Goal: Information Seeking & Learning: Learn about a topic

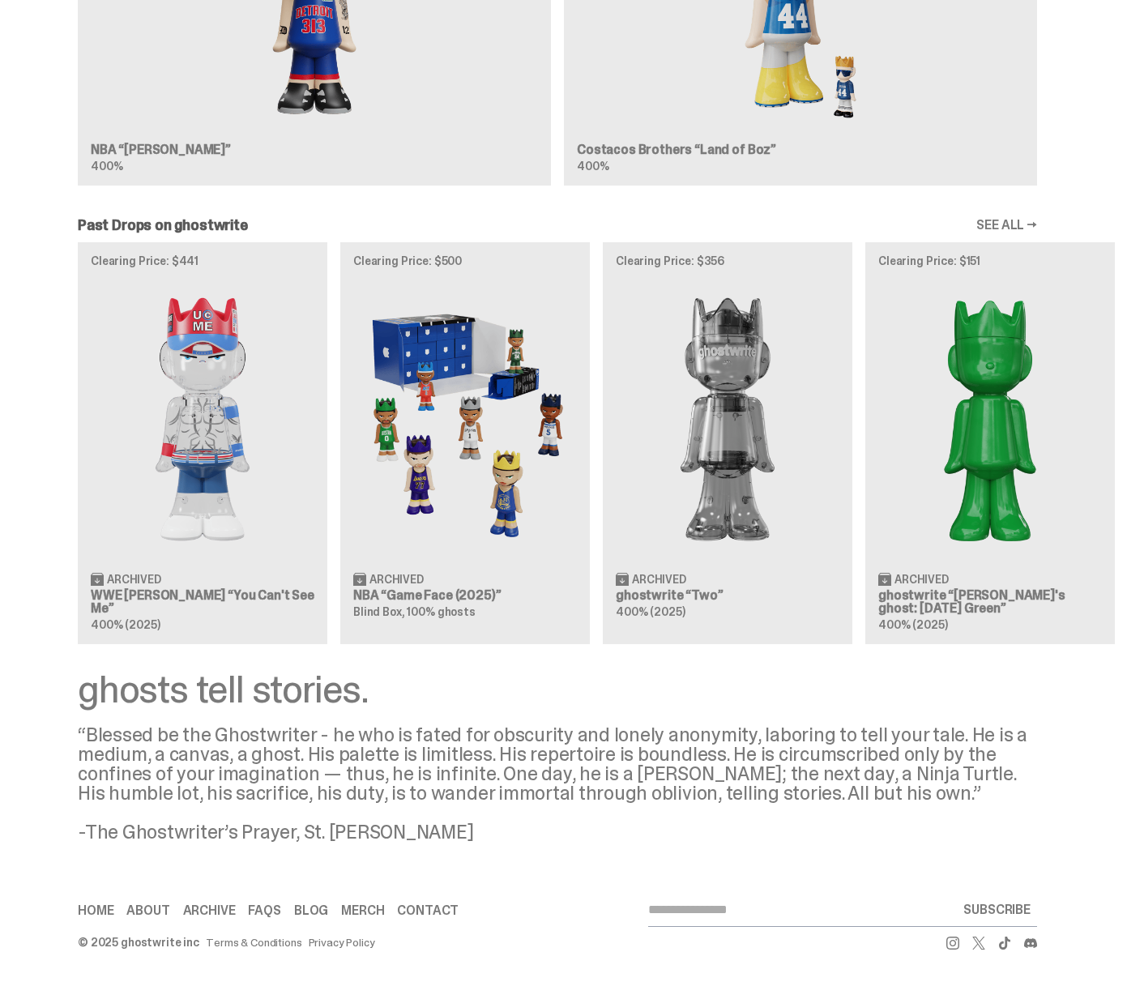
scroll to position [1150, 0]
click at [216, 911] on link "Archive" at bounding box center [209, 910] width 53 height 13
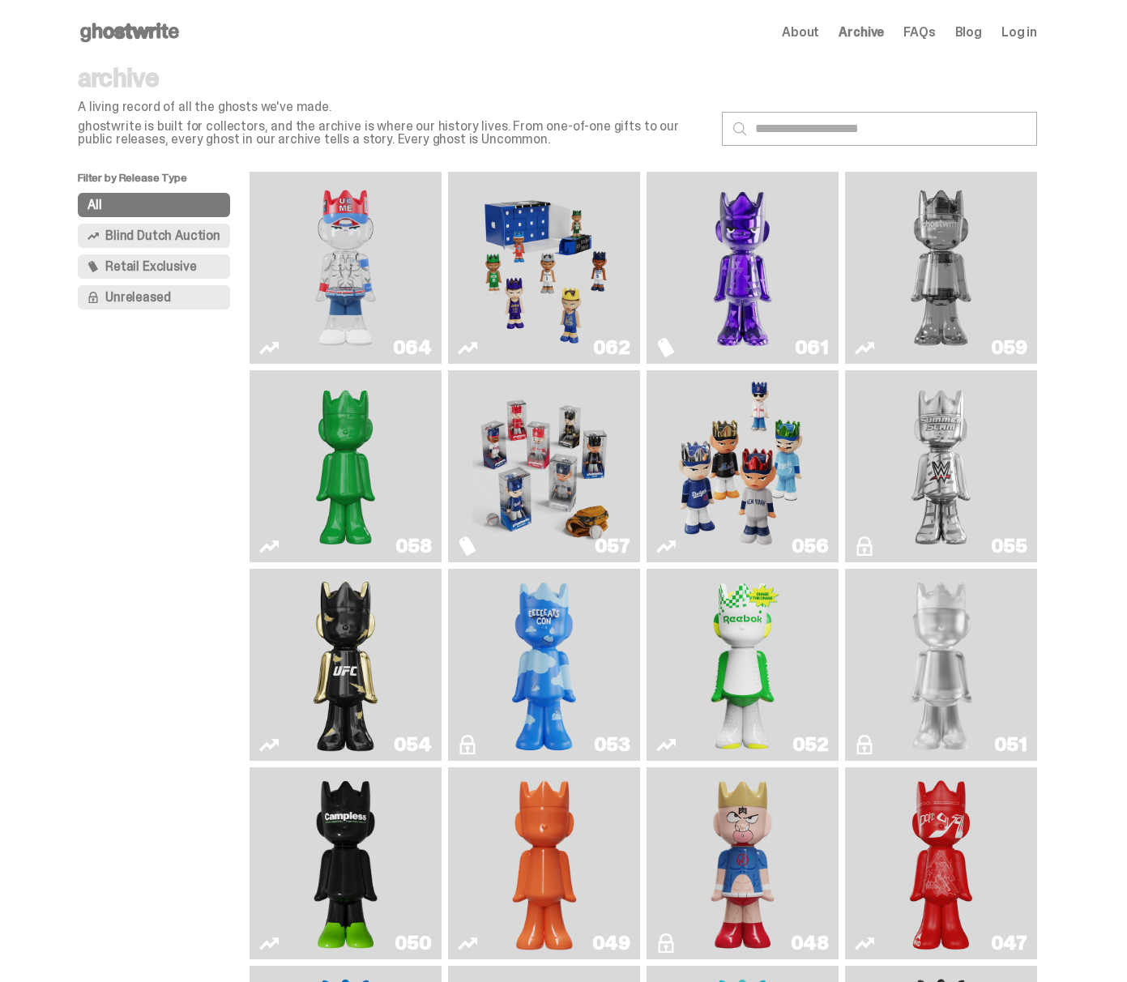
click at [551, 697] on img "ghooooost" at bounding box center [544, 664] width 77 height 179
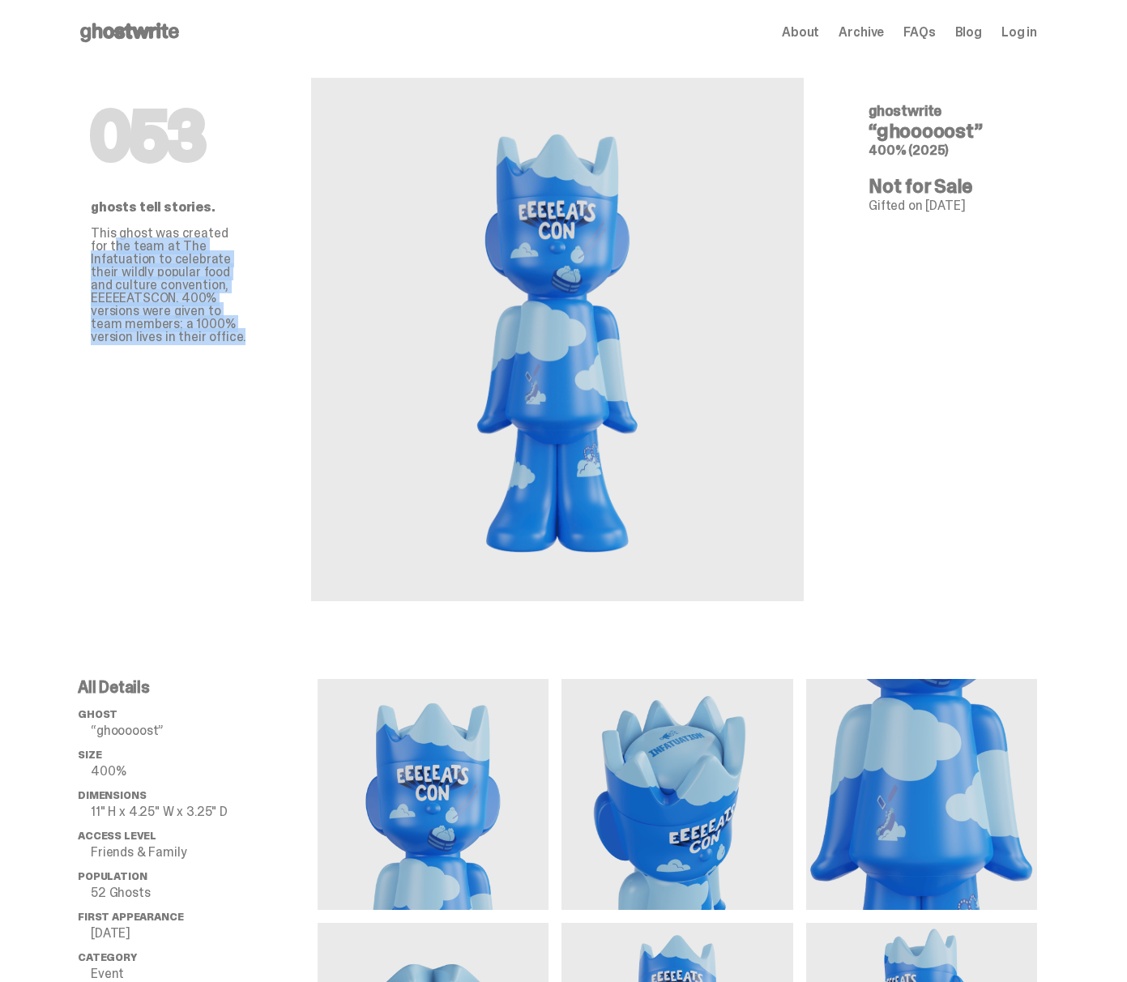
drag, startPoint x: 102, startPoint y: 238, endPoint x: 249, endPoint y: 323, distance: 169.5
click at [246, 323] on p "This ghost was created for the team at The Infatuation to celebrate their wildl…" at bounding box center [169, 285] width 156 height 117
click at [246, 324] on p "This ghost was created for the team at The Infatuation to celebrate their wildl…" at bounding box center [169, 285] width 156 height 117
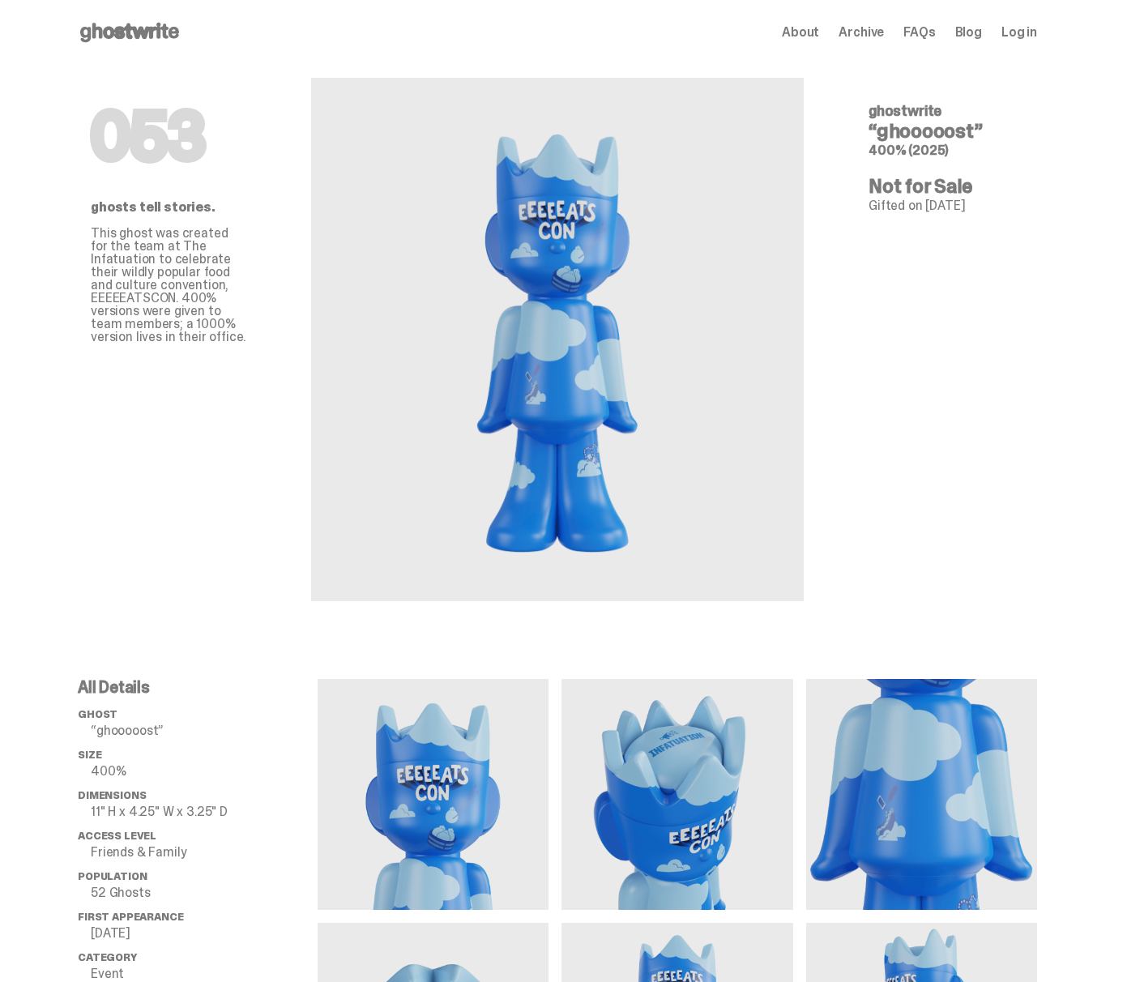
click at [869, 236] on div "053 ghostwrite “ghooooost” 400% (2025) Not for Sale Gifted on Jun 28, 2025 ghos…" at bounding box center [946, 333] width 233 height 536
drag, startPoint x: 109, startPoint y: 136, endPoint x: 197, endPoint y: 142, distance: 87.7
click at [197, 141] on h1 "053" at bounding box center [169, 136] width 156 height 65
click at [235, 173] on div "053 ghosts tell stories. This ghost was created for the team at The Infatuation…" at bounding box center [168, 333] width 233 height 536
drag, startPoint x: 157, startPoint y: 256, endPoint x: 223, endPoint y: 322, distance: 92.8
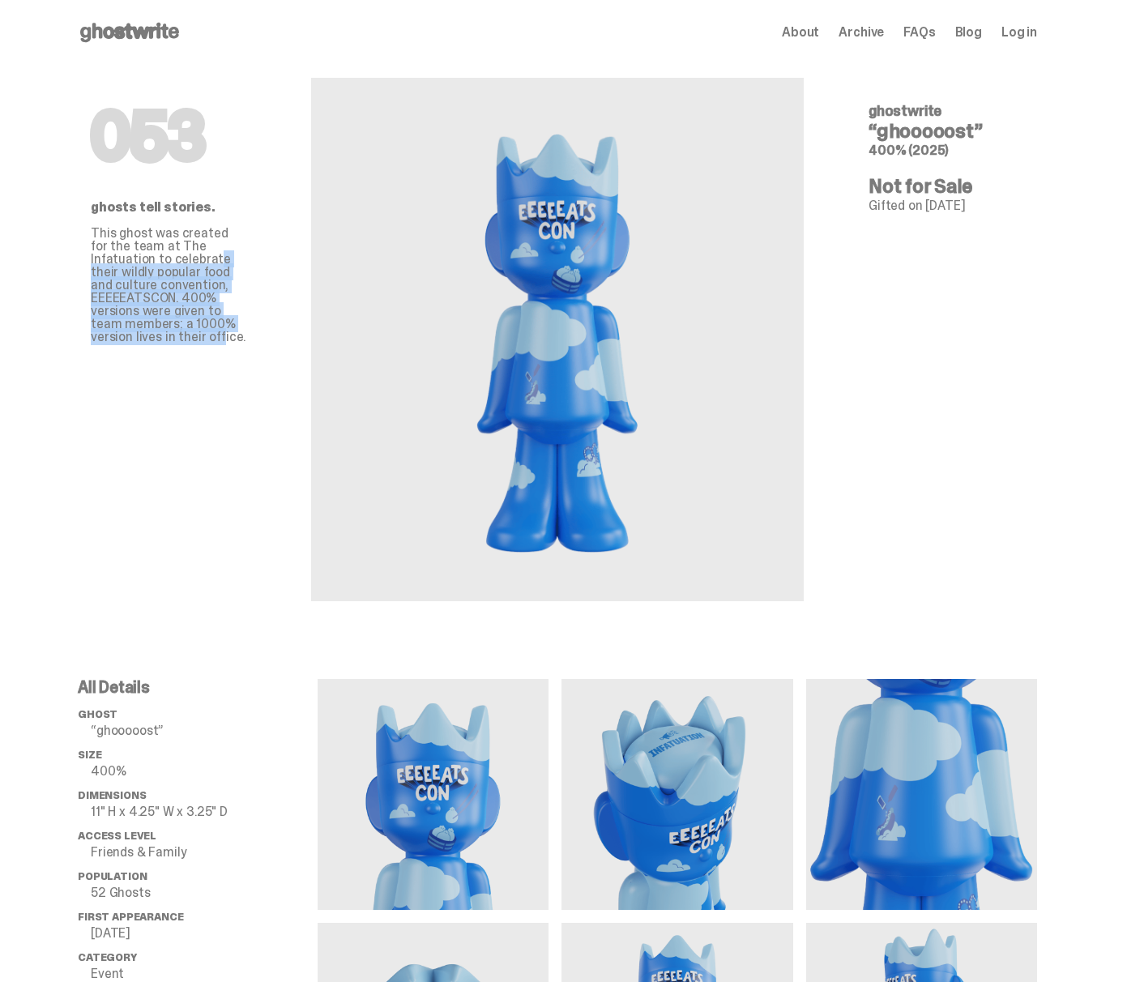
click at [223, 322] on p "This ghost was created for the team at The Infatuation to celebrate their wildl…" at bounding box center [169, 285] width 156 height 117
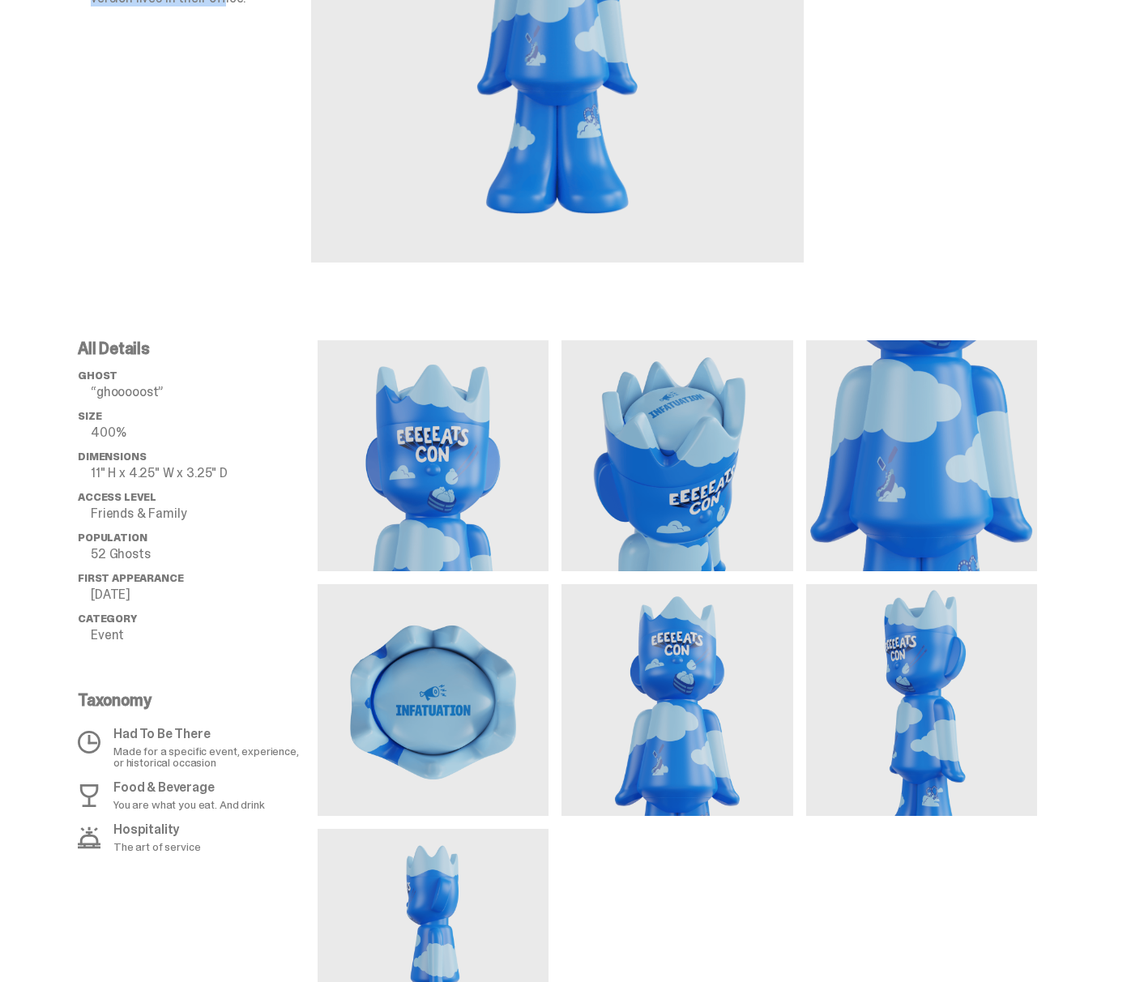
scroll to position [340, 0]
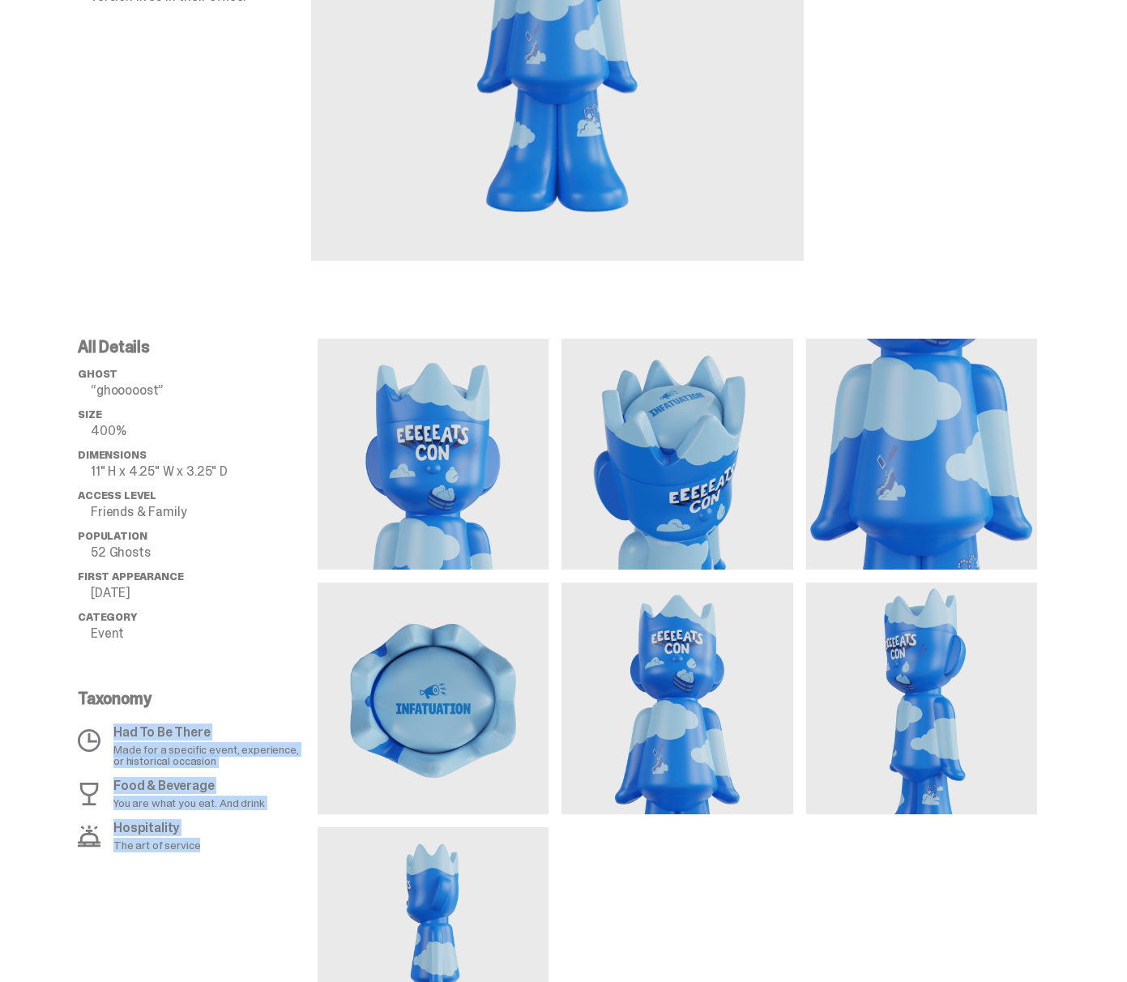
drag, startPoint x: 117, startPoint y: 732, endPoint x: 266, endPoint y: 856, distance: 192.7
click at [266, 856] on div "All Details ghost “ghooooost” Size 400% Dimensions 11" H x 4.25" W x 3.25" D Ac…" at bounding box center [198, 698] width 240 height 719
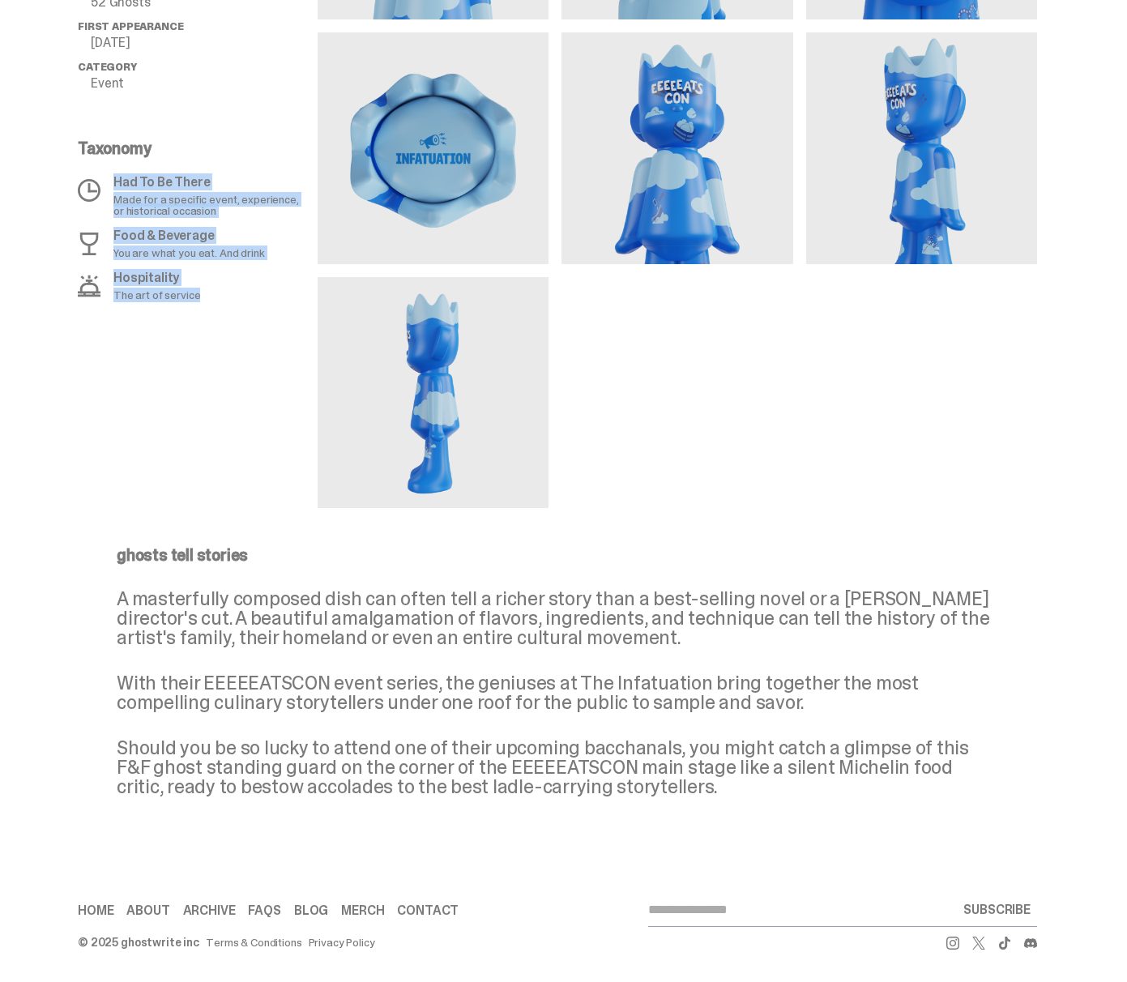
scroll to position [890, 0]
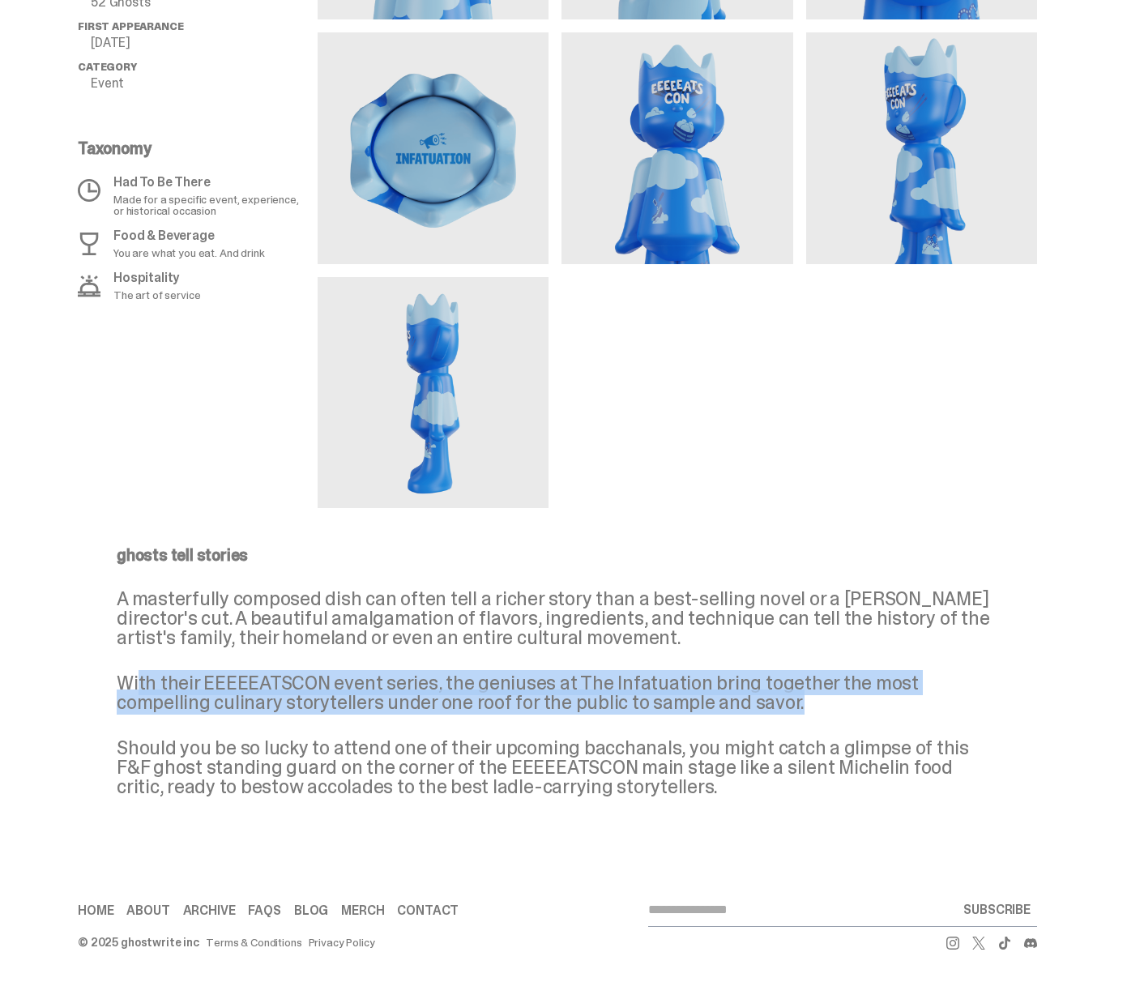
drag, startPoint x: 145, startPoint y: 680, endPoint x: 740, endPoint y: 696, distance: 594.9
click at [740, 696] on p "With their EEEEEATSCON event series, the geniuses at The Infatuation bring toge…" at bounding box center [557, 692] width 881 height 39
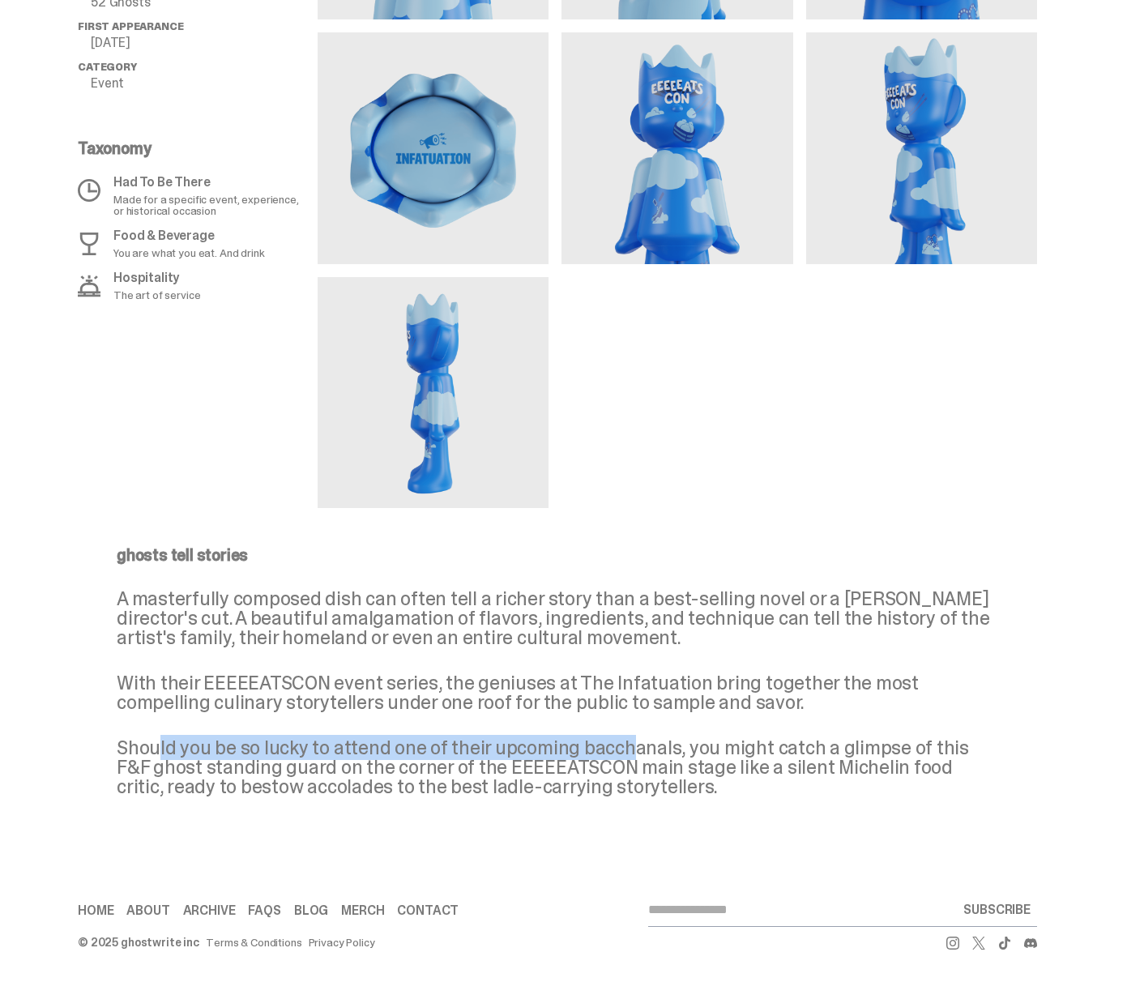
drag, startPoint x: 161, startPoint y: 739, endPoint x: 634, endPoint y: 746, distance: 472.4
click at [634, 746] on p "Should you be so lucky to attend one of their upcoming bacchanals, you might ca…" at bounding box center [557, 767] width 881 height 58
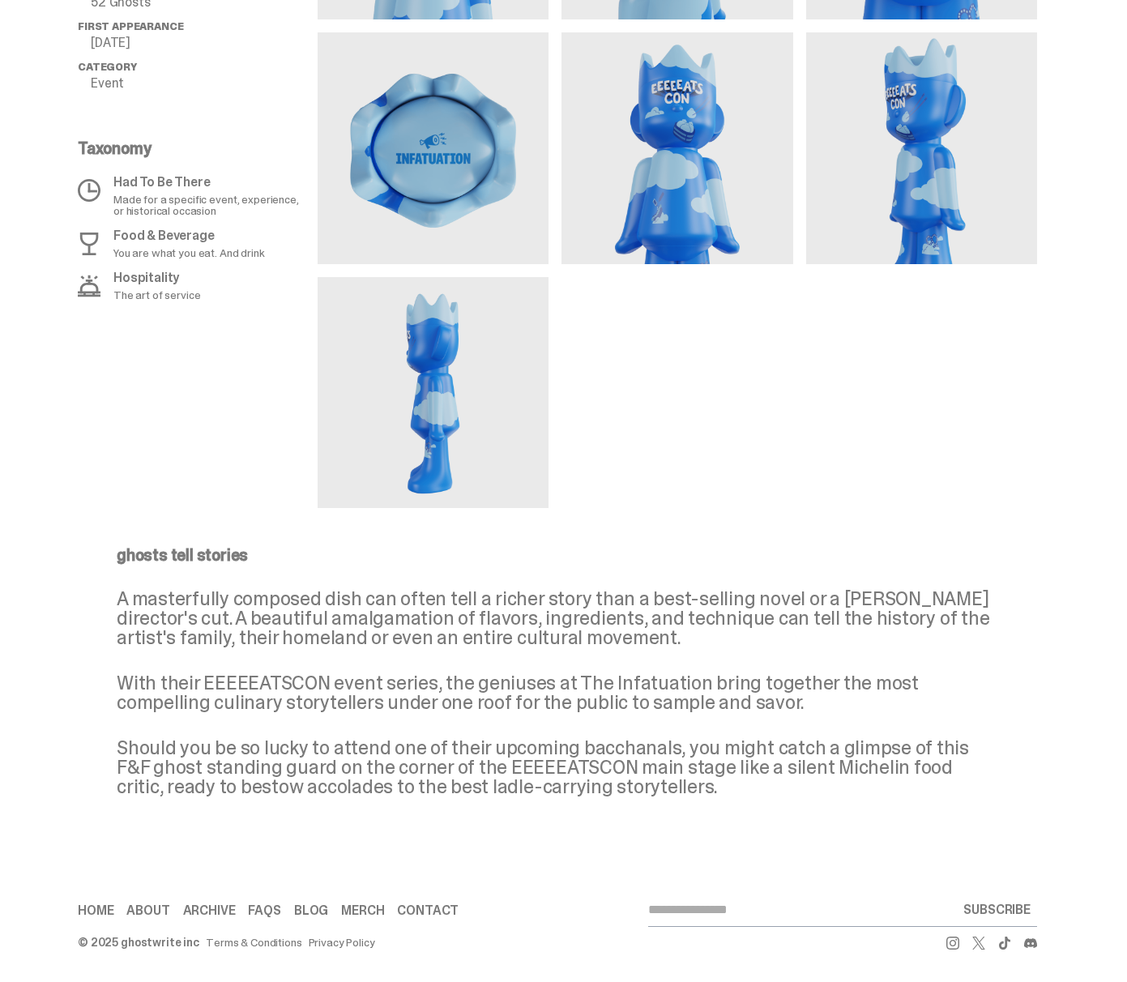
click at [614, 732] on div "ghosts tell stories A masterfully composed dish can often tell a richer story t…" at bounding box center [557, 672] width 881 height 250
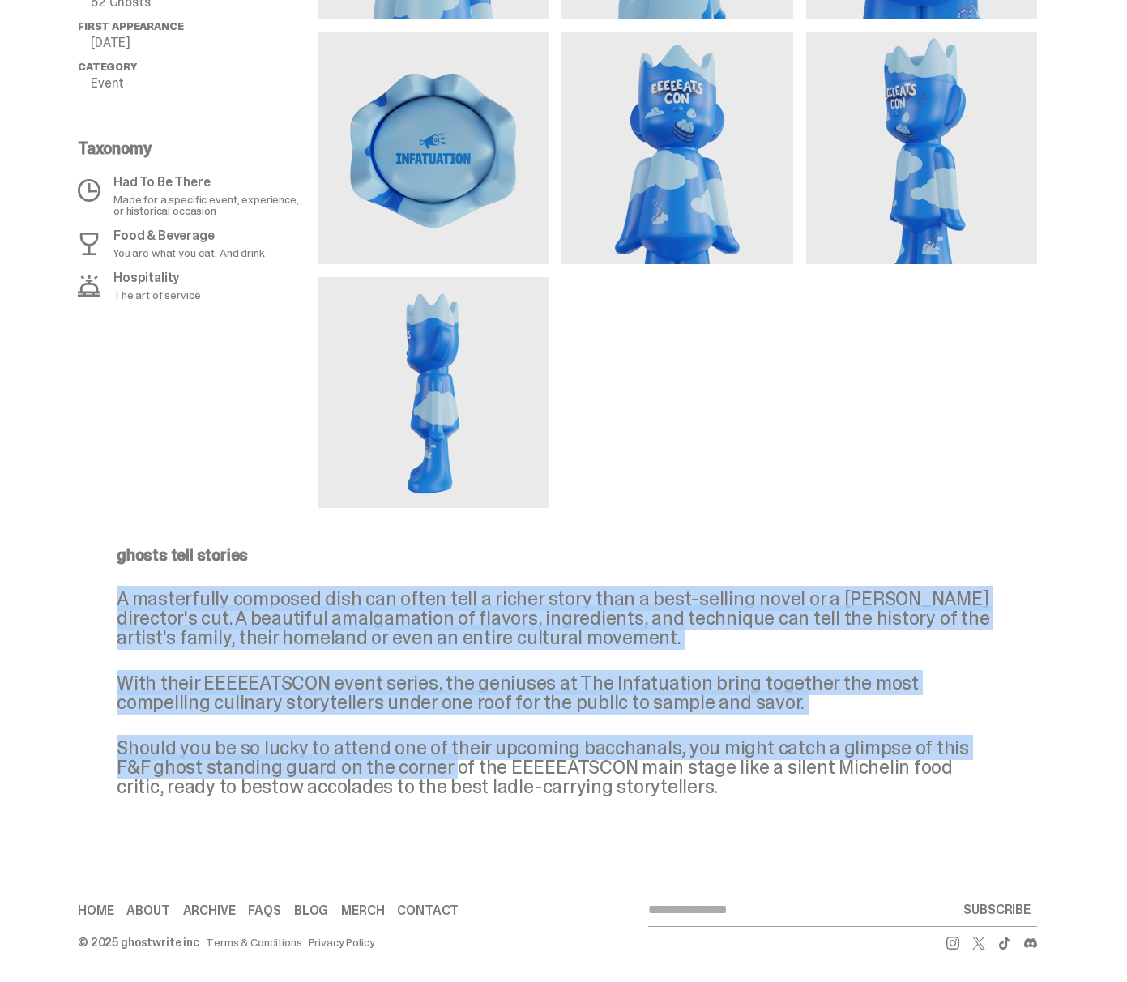
drag, startPoint x: 423, startPoint y: 765, endPoint x: 688, endPoint y: 572, distance: 327.7
click at [688, 572] on div "ghosts tell stories A masterfully composed dish can often tell a richer story t…" at bounding box center [557, 672] width 881 height 250
click at [269, 907] on link "FAQs" at bounding box center [264, 910] width 32 height 13
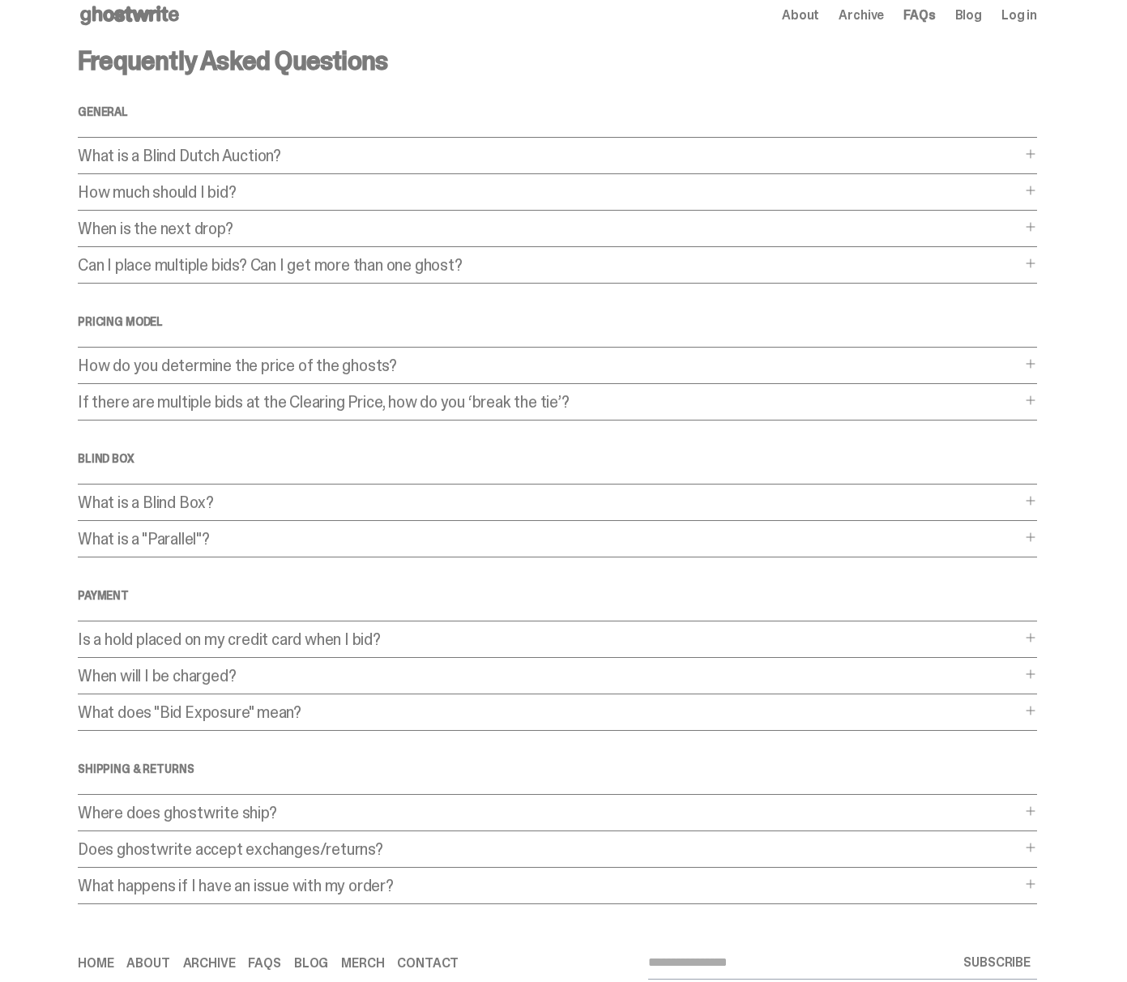
scroll to position [21, 0]
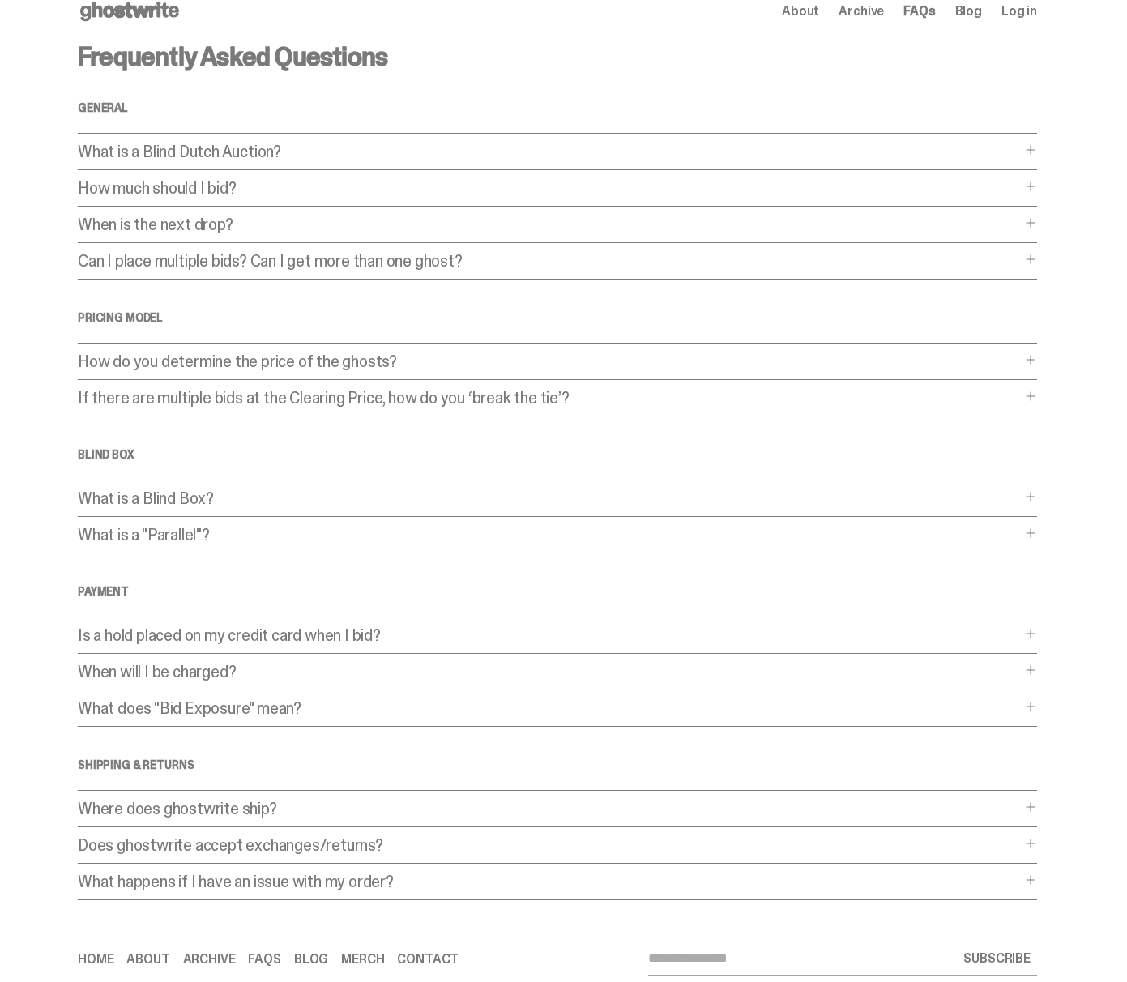
click at [239, 363] on p "How do you determine the price of the ghosts?" at bounding box center [549, 361] width 943 height 16
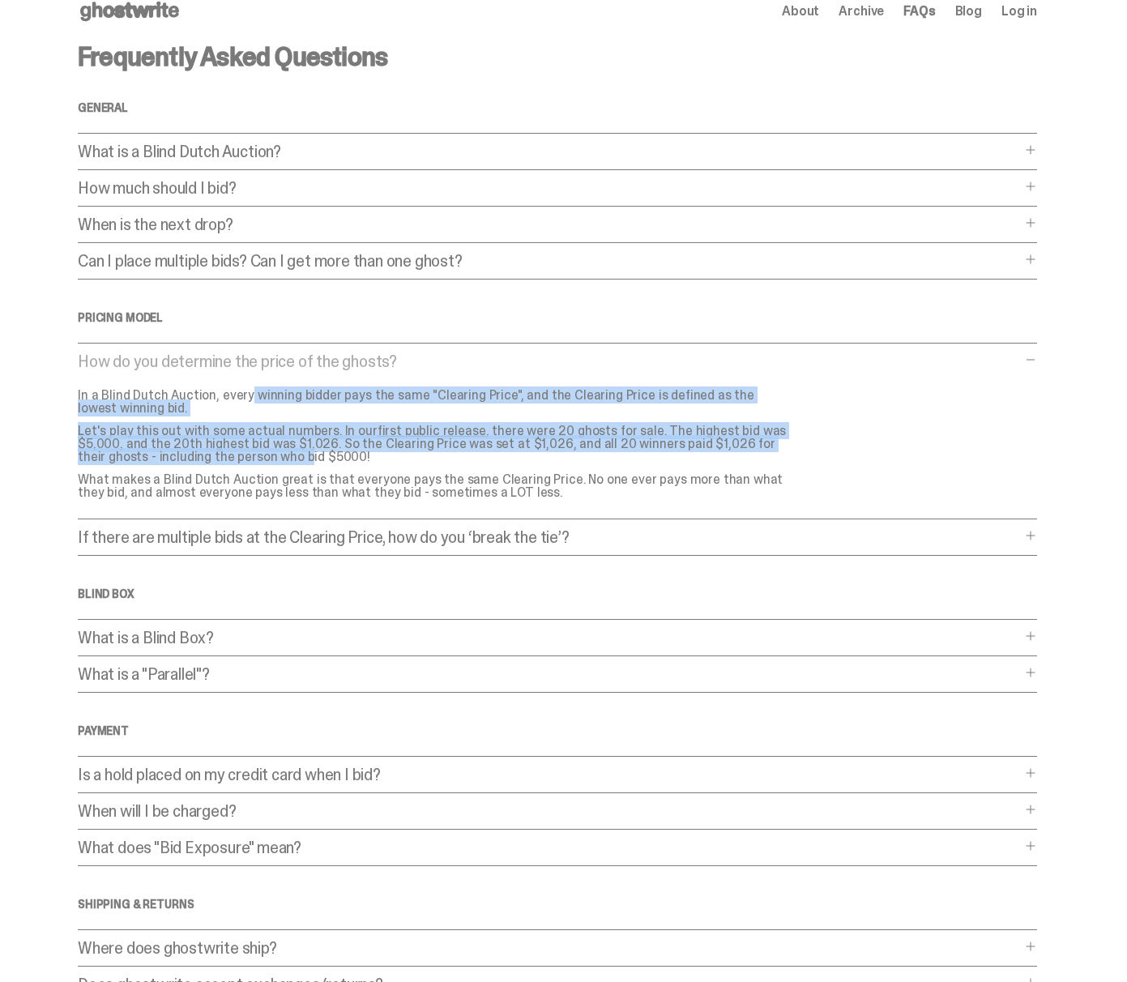
drag, startPoint x: 200, startPoint y: 395, endPoint x: 282, endPoint y: 451, distance: 99.6
click at [282, 451] on div "In a Blind Dutch Auction, every winning bidder pays the same "Clearing Price", …" at bounding box center [441, 444] width 726 height 110
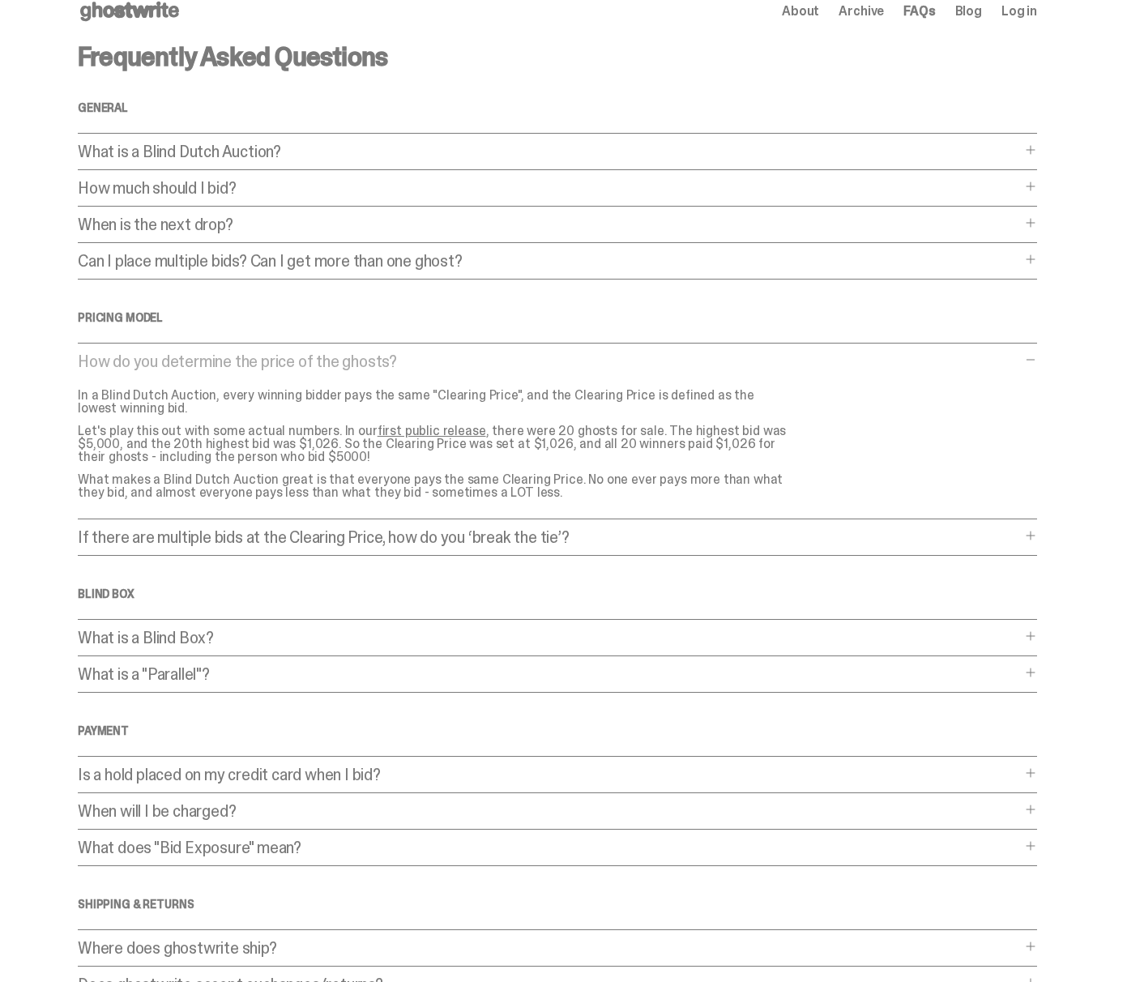
click at [248, 468] on div "In a Blind Dutch Auction, every winning bidder pays the same "Clearing Price", …" at bounding box center [441, 444] width 726 height 110
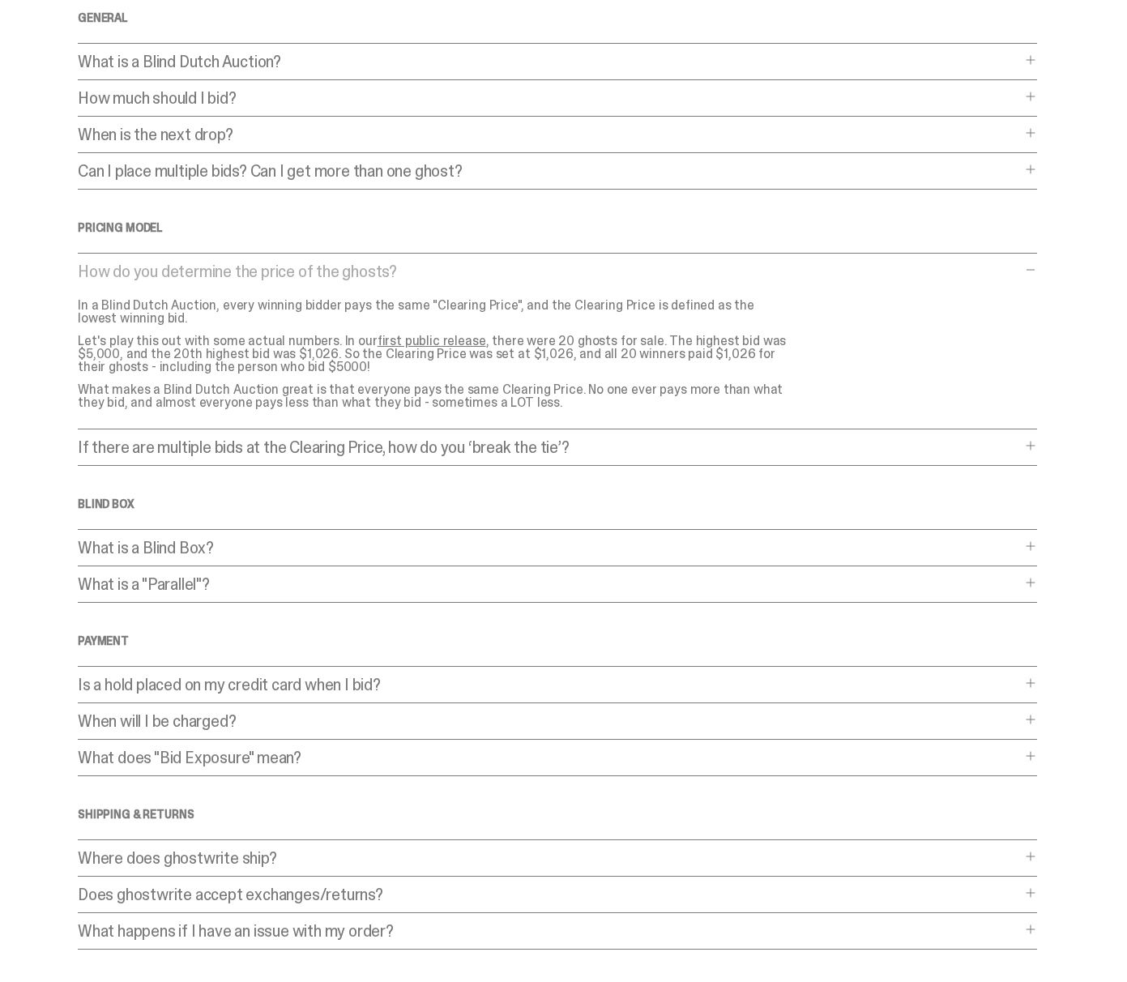
scroll to position [126, 0]
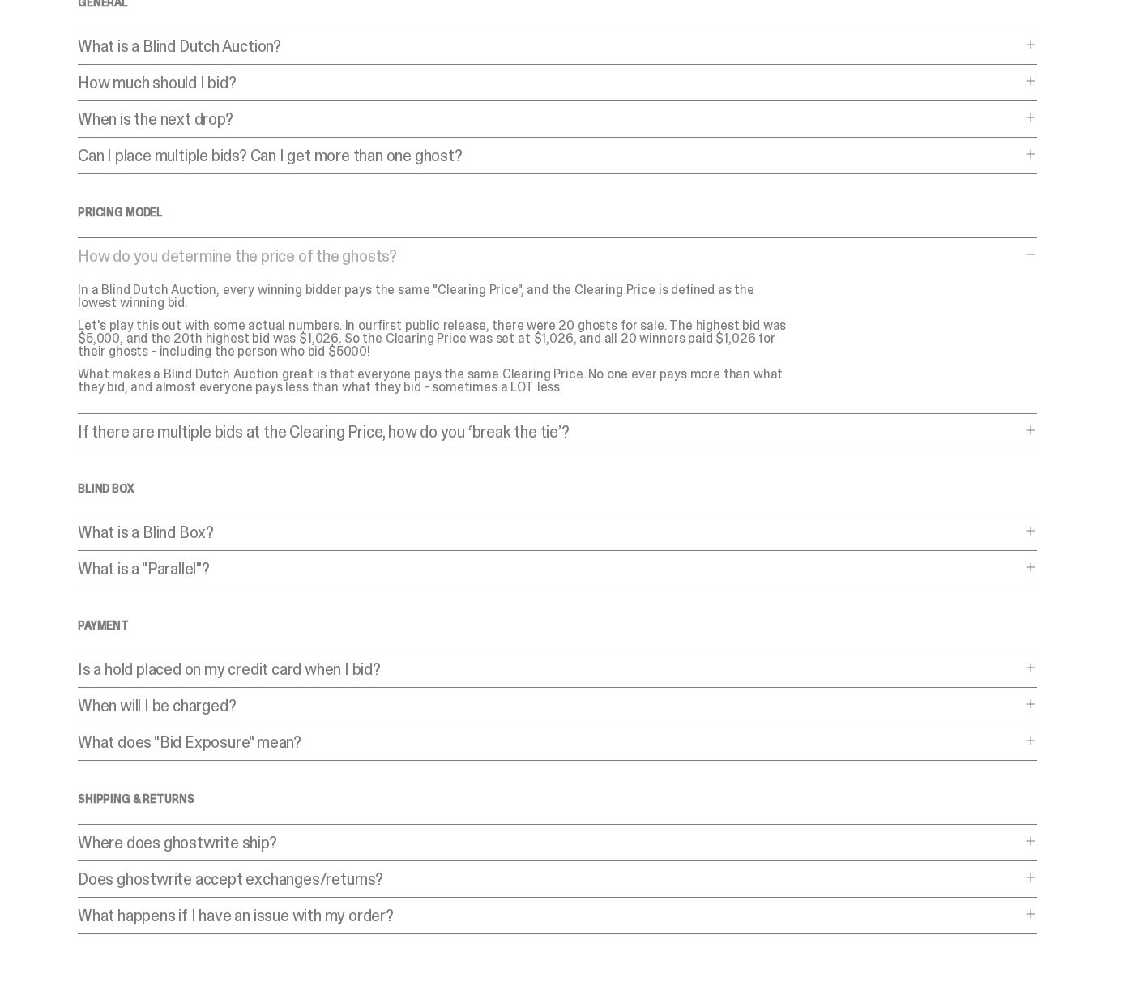
click at [222, 540] on p "What is a Blind Box?" at bounding box center [549, 532] width 943 height 16
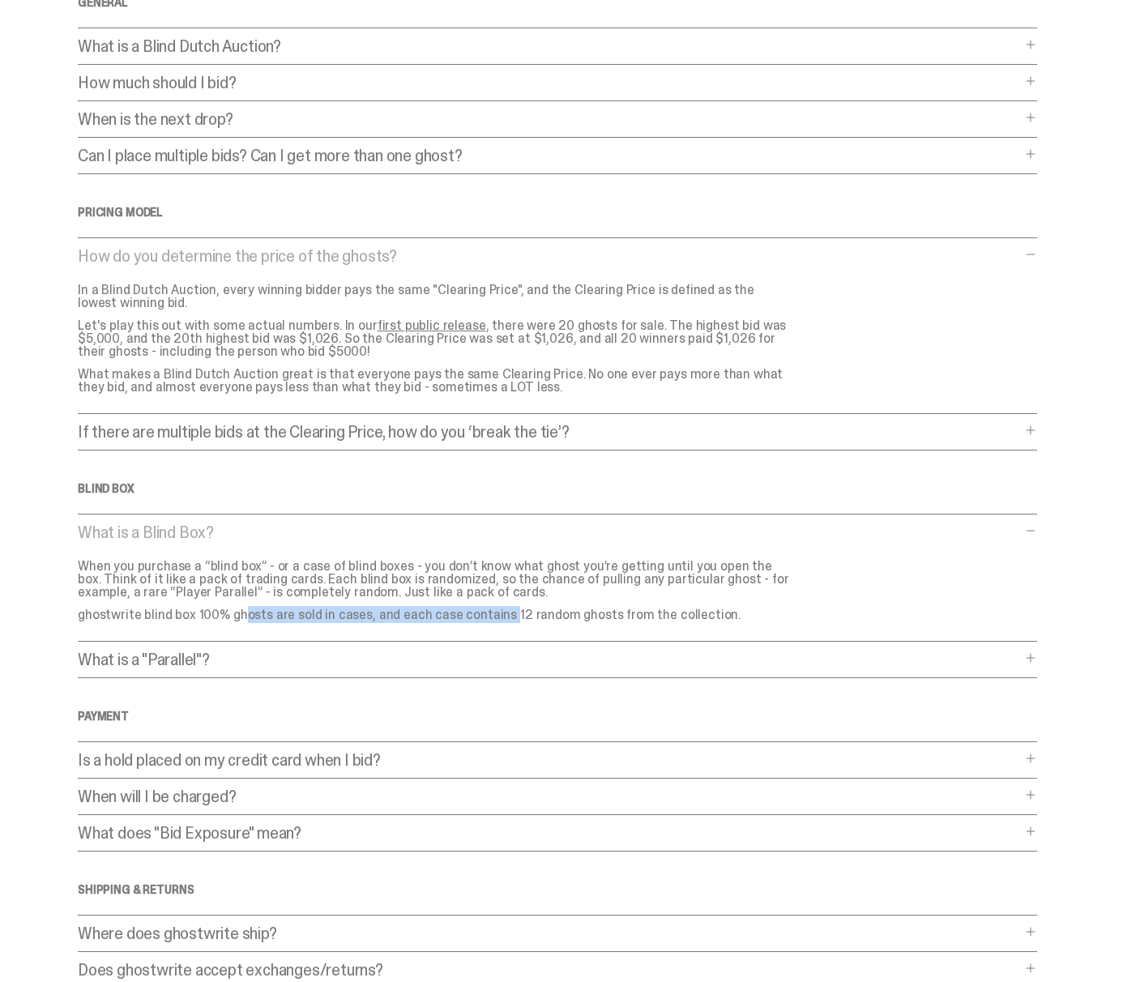
drag, startPoint x: 188, startPoint y: 620, endPoint x: 454, endPoint y: 616, distance: 266.6
click at [455, 616] on p "ghostwrite blind box 100% ghosts are sold in cases, and each case contains 12 r…" at bounding box center [434, 614] width 713 height 13
click at [430, 596] on p "When you purchase a “blind box” - or a case of blind boxes - you don’t know wha…" at bounding box center [434, 579] width 713 height 39
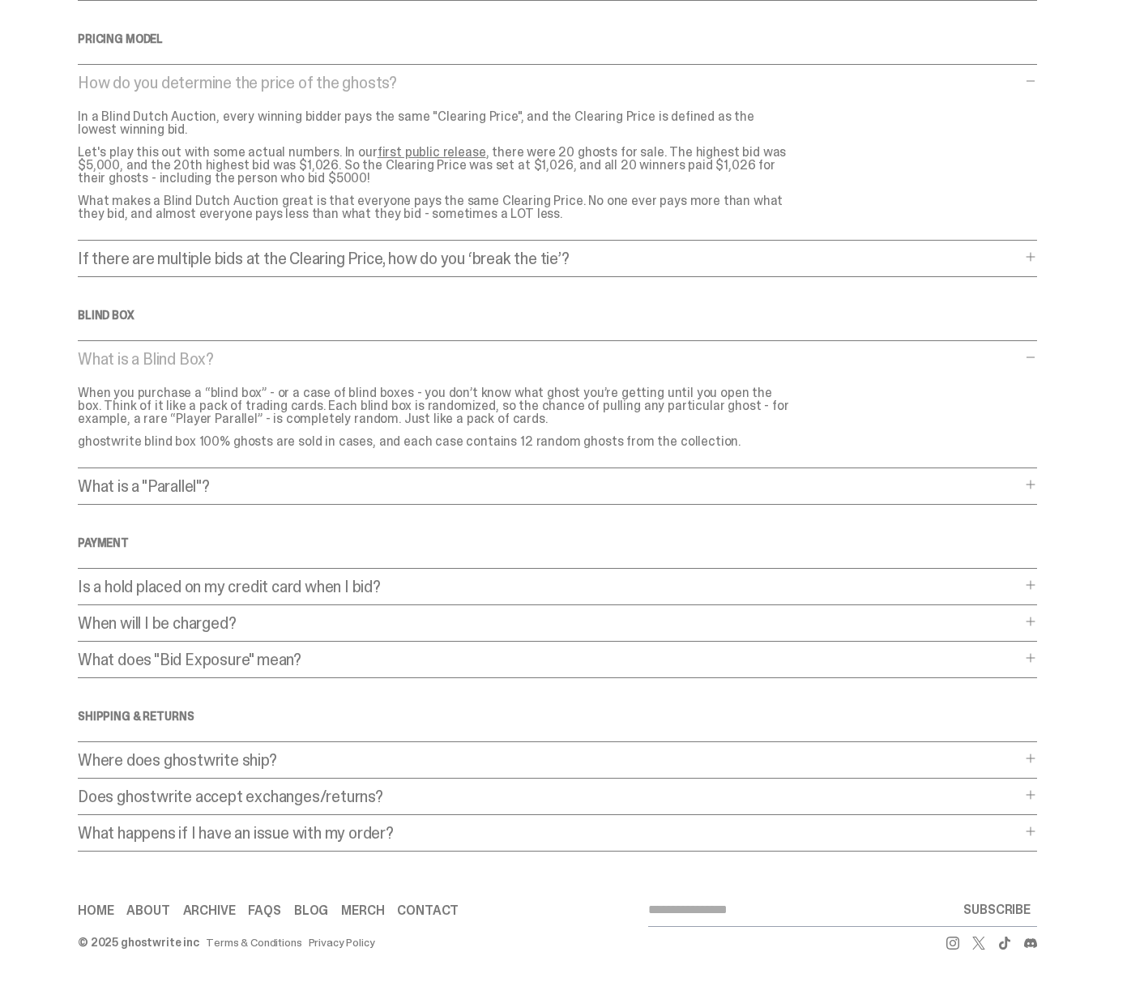
scroll to position [300, 0]
click at [365, 658] on p "What does "Bid Exposure" mean?" at bounding box center [549, 659] width 943 height 16
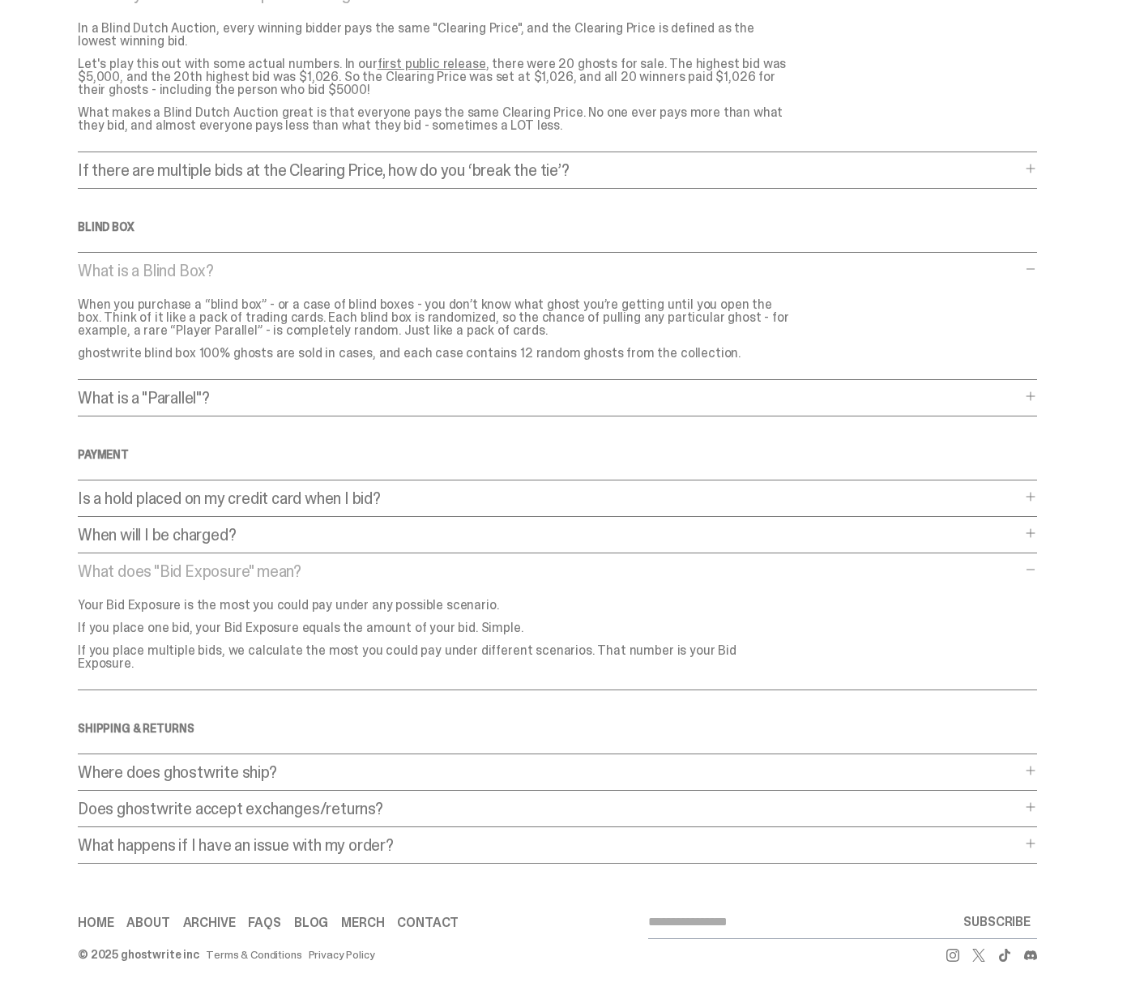
scroll to position [387, 0]
click at [326, 917] on link "Blog" at bounding box center [311, 923] width 34 height 13
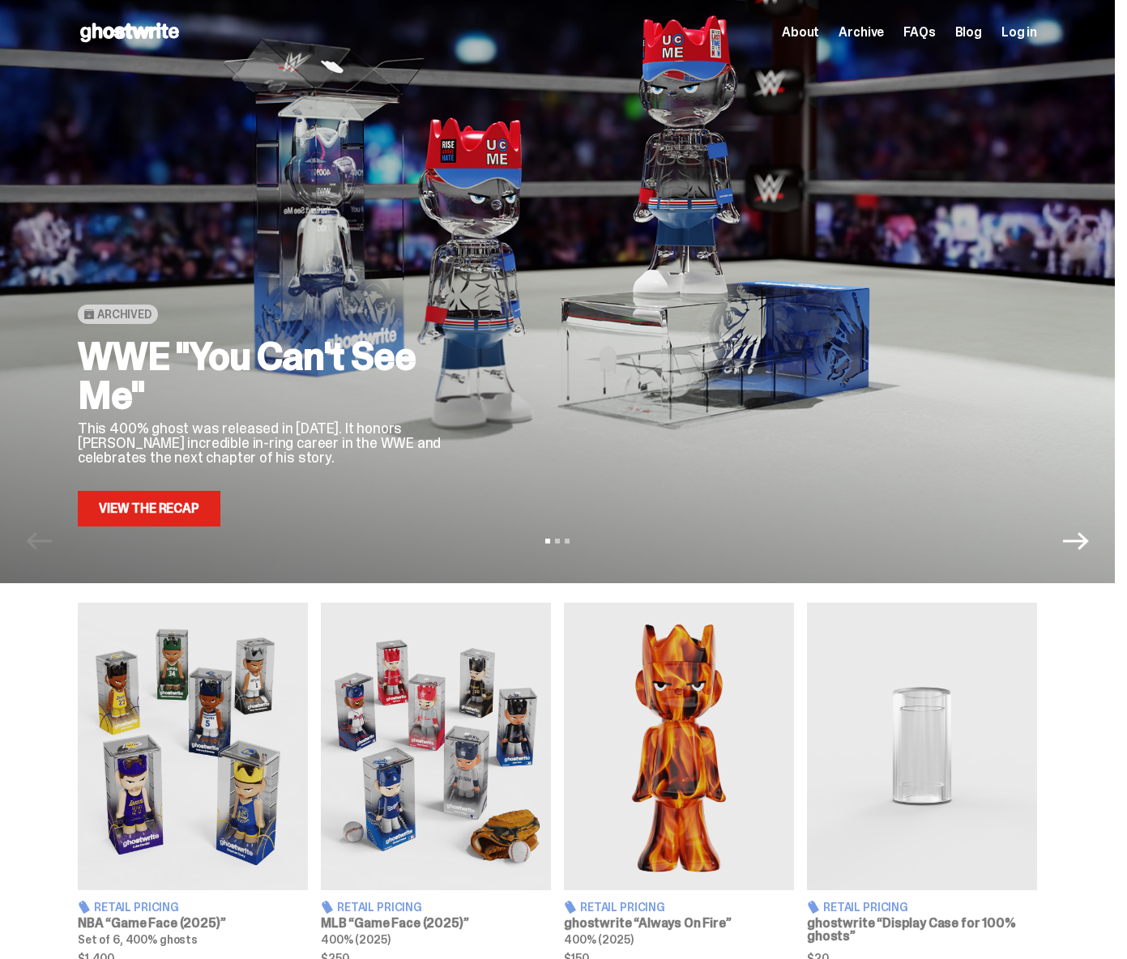
click at [884, 35] on span "Archive" at bounding box center [861, 32] width 45 height 13
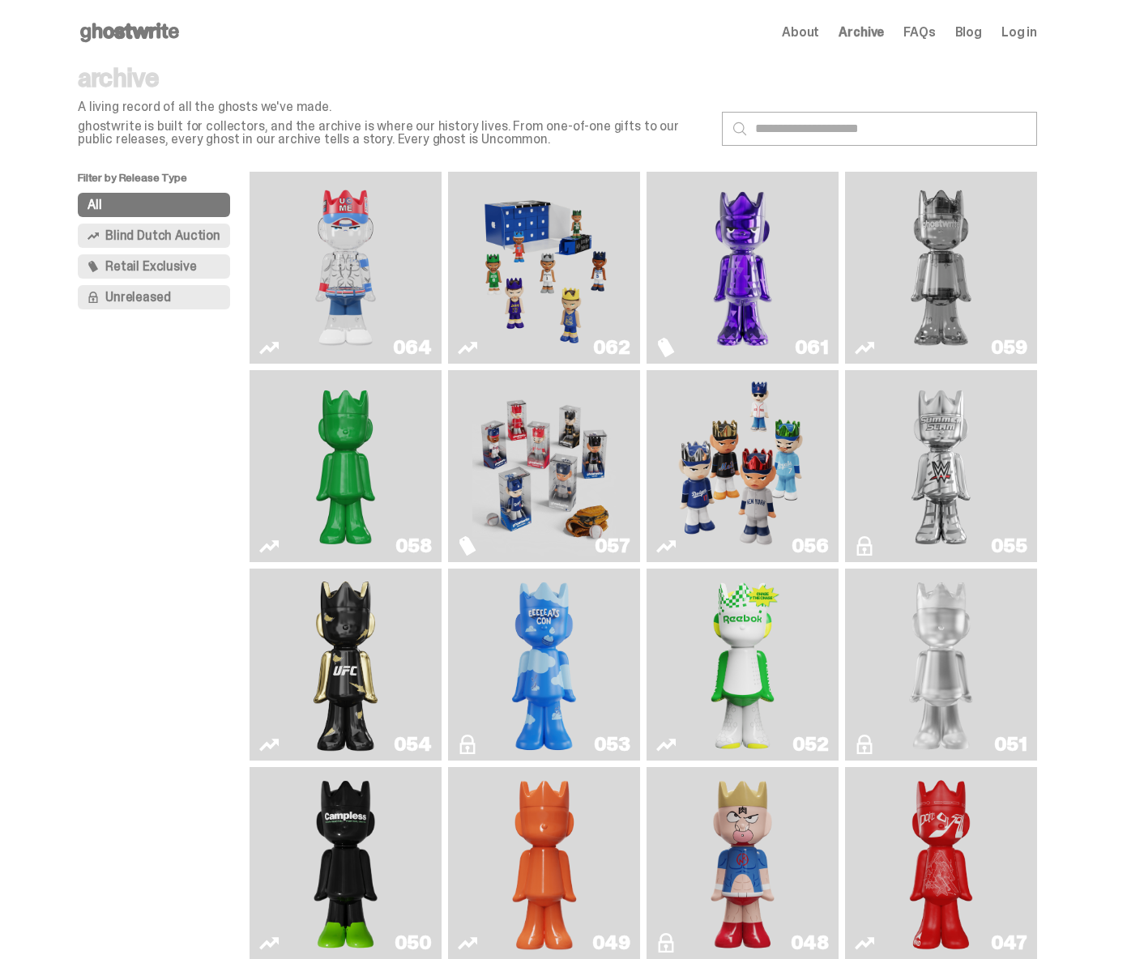
click at [717, 693] on img "Court Victory" at bounding box center [742, 664] width 77 height 179
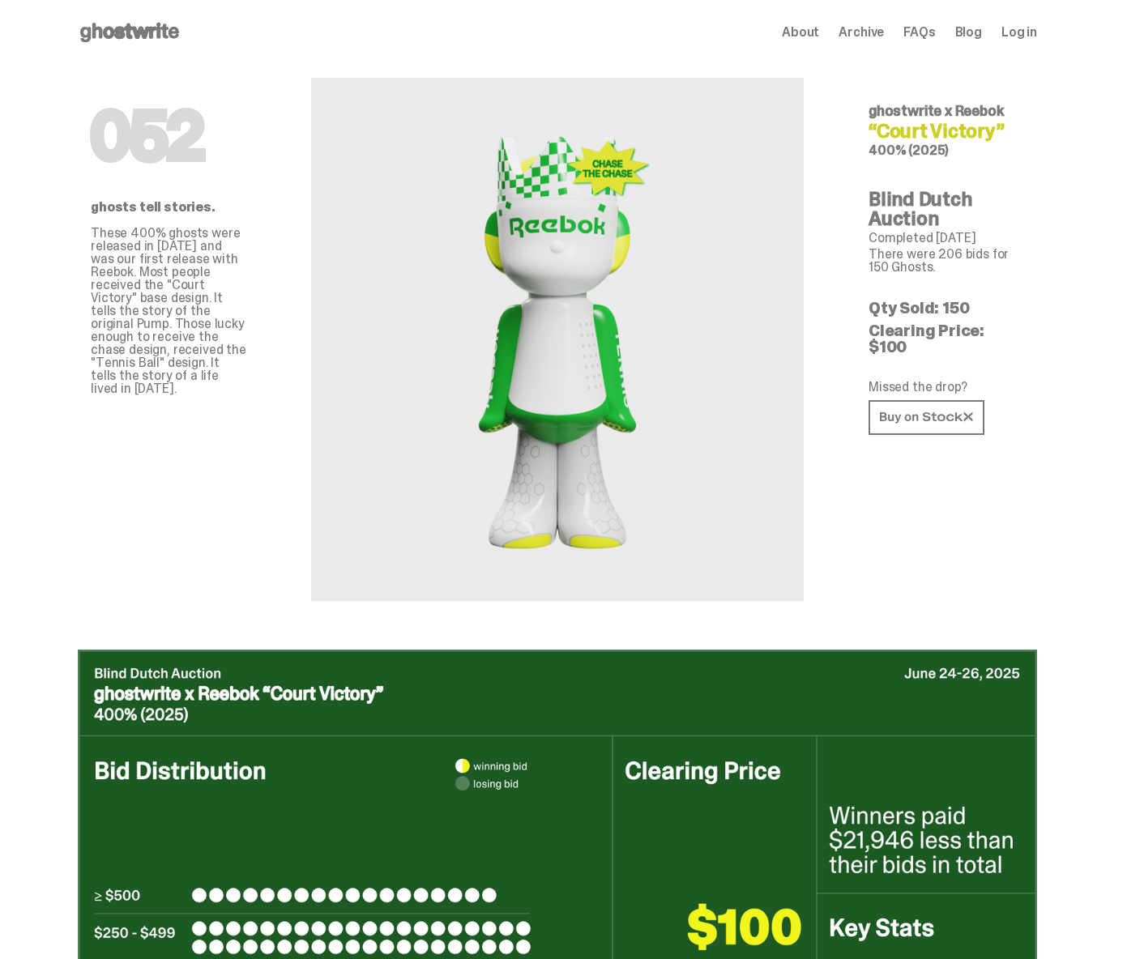
drag, startPoint x: 931, startPoint y: 307, endPoint x: 984, endPoint y: 307, distance: 52.7
click at [984, 307] on p "Qty Sold: 150" at bounding box center [946, 308] width 156 height 16
drag, startPoint x: 972, startPoint y: 326, endPoint x: 1047, endPoint y: 326, distance: 74.5
click at [1047, 326] on div "052 ghostwrite x Reebok “Court Victory” 400% (2025) Blind Dutch Auction Complet…" at bounding box center [946, 333] width 233 height 536
click at [942, 400] on link at bounding box center [926, 417] width 116 height 35
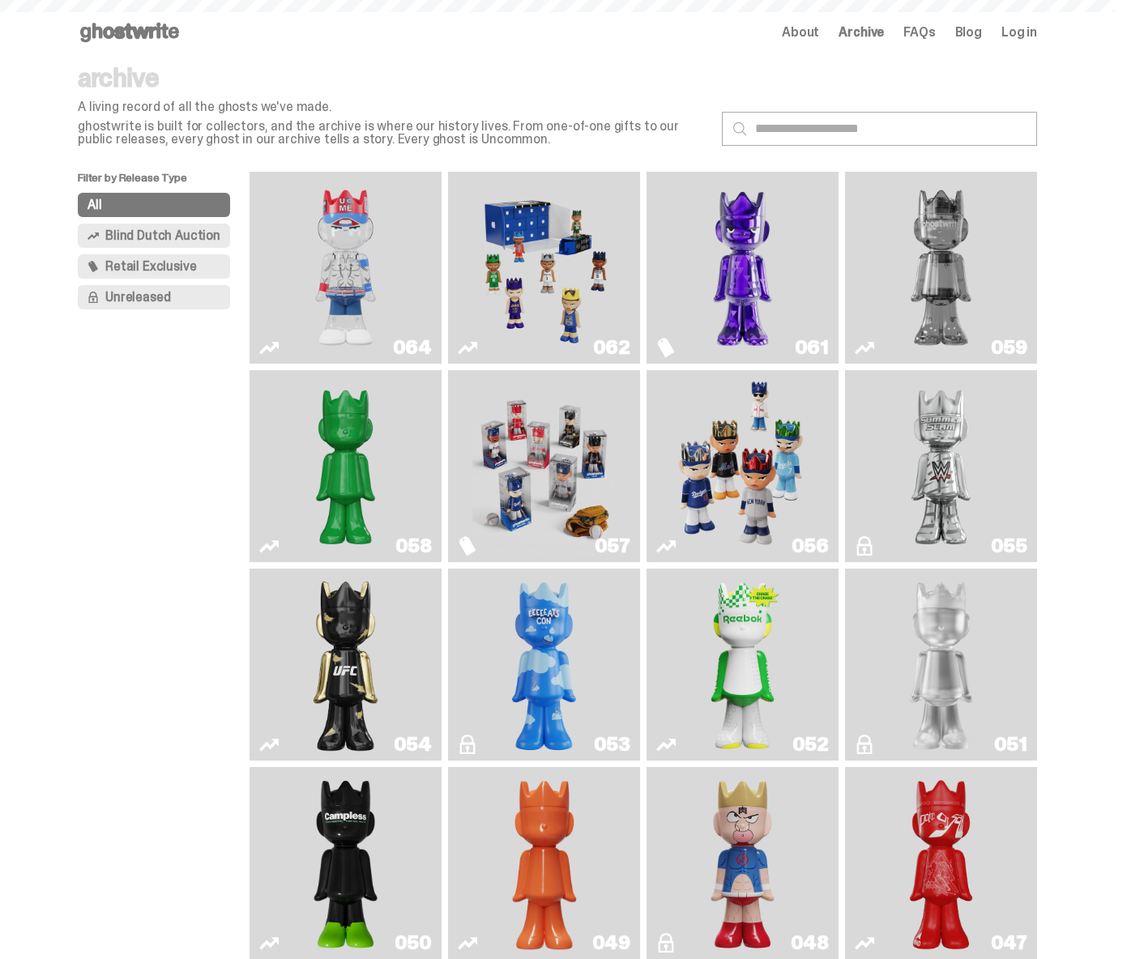
click at [531, 691] on img "ghooooost" at bounding box center [544, 664] width 77 height 179
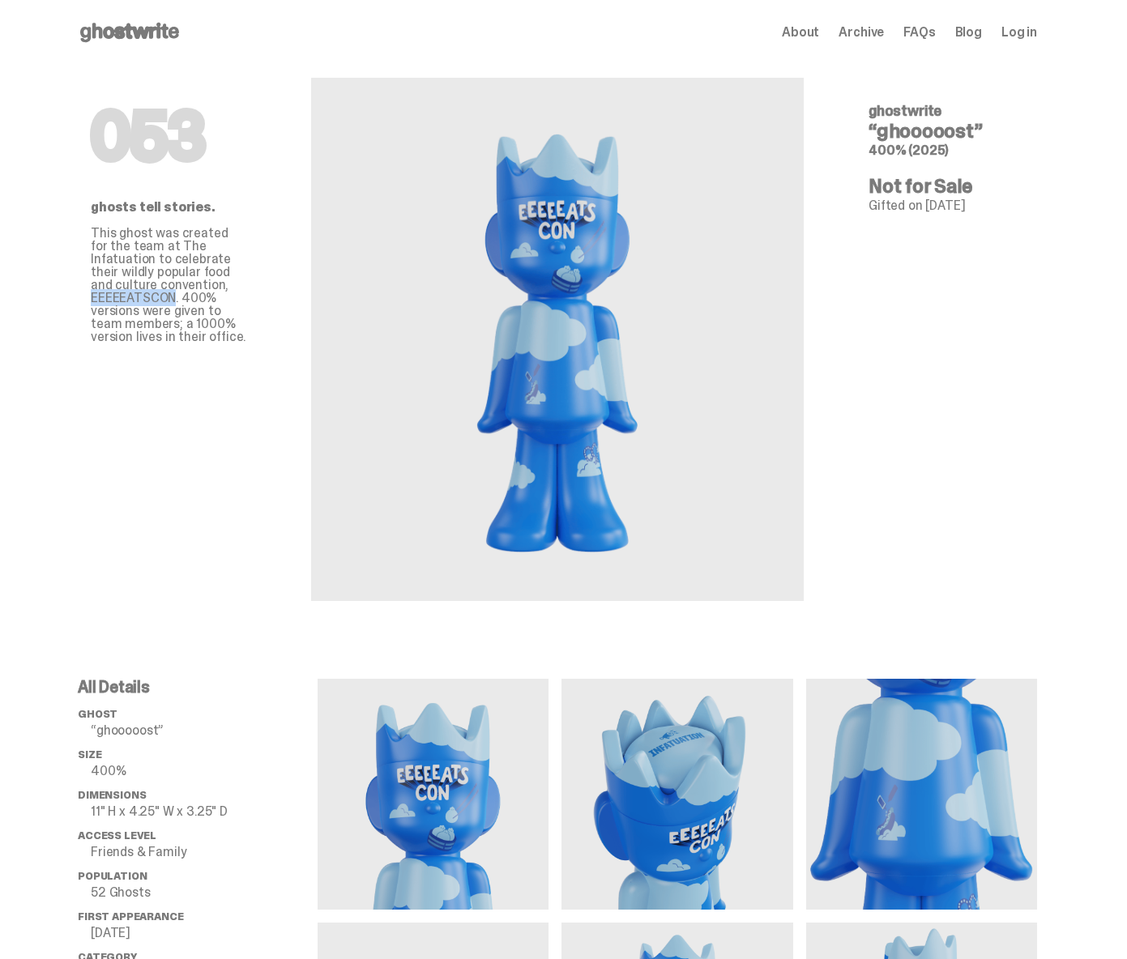
drag, startPoint x: 164, startPoint y: 288, endPoint x: 248, endPoint y: 286, distance: 84.3
click at [246, 286] on p "This ghost was created for the team at The Infatuation to celebrate their wildl…" at bounding box center [169, 285] width 156 height 117
copy p "EEEEEATSCON"
drag, startPoint x: 884, startPoint y: 132, endPoint x: 975, endPoint y: 132, distance: 91.5
click at [975, 132] on h4 "“ghooooost”" at bounding box center [946, 131] width 156 height 19
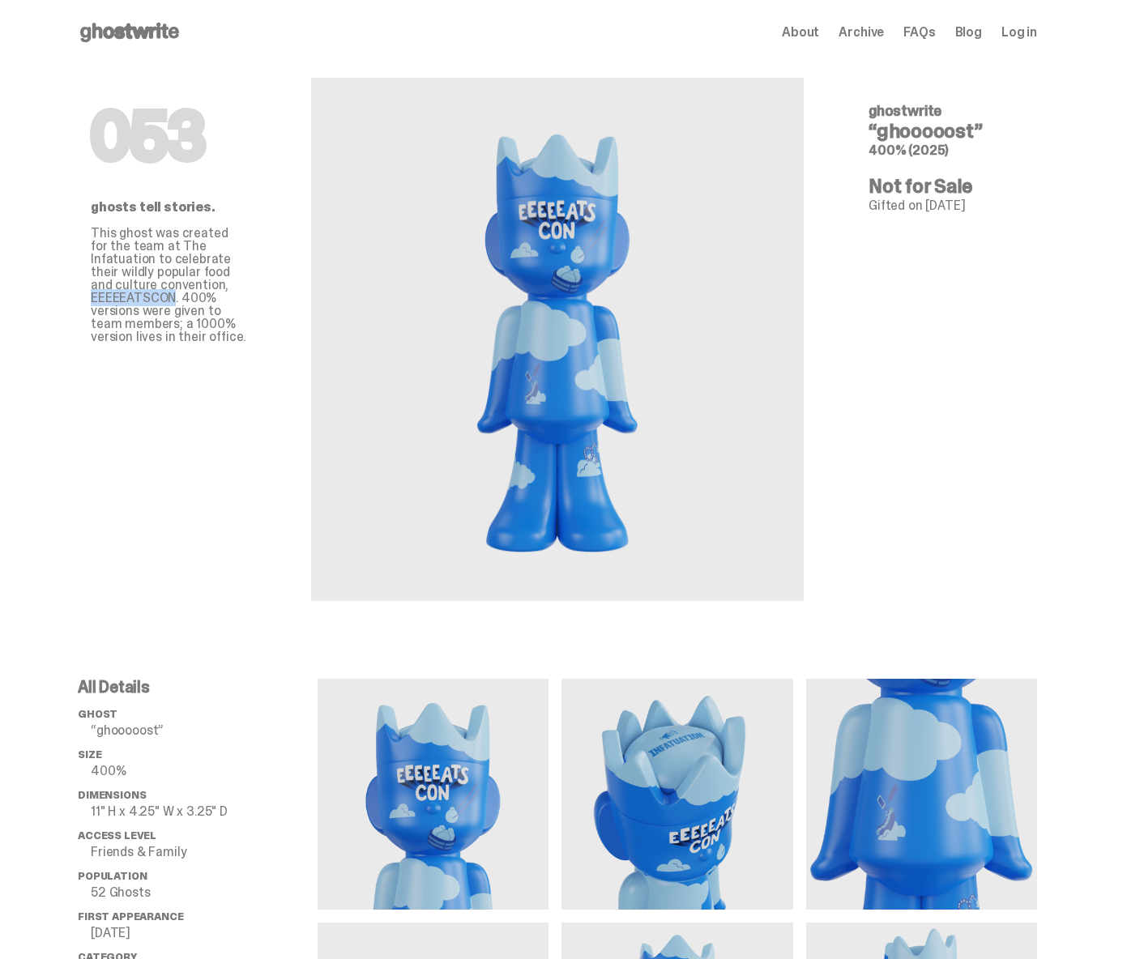
copy h4 "ghooooost"
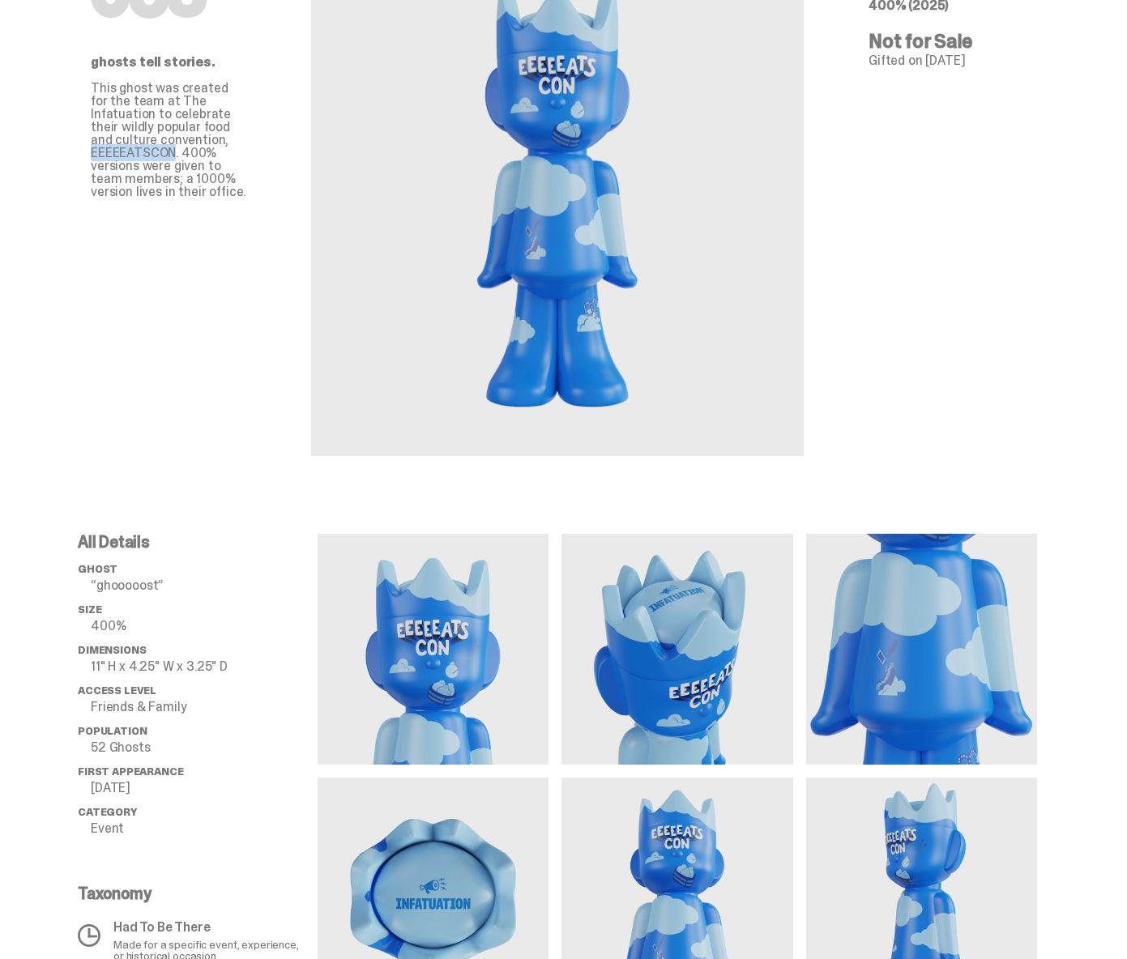
scroll to position [144, 0]
click at [94, 586] on li "ghost “ghooooost”" at bounding box center [198, 578] width 240 height 29
drag, startPoint x: 96, startPoint y: 583, endPoint x: 190, endPoint y: 591, distance: 95.1
click at [190, 591] on li "ghost “ghooooost”" at bounding box center [198, 578] width 240 height 29
copy p "“ghooooost”"
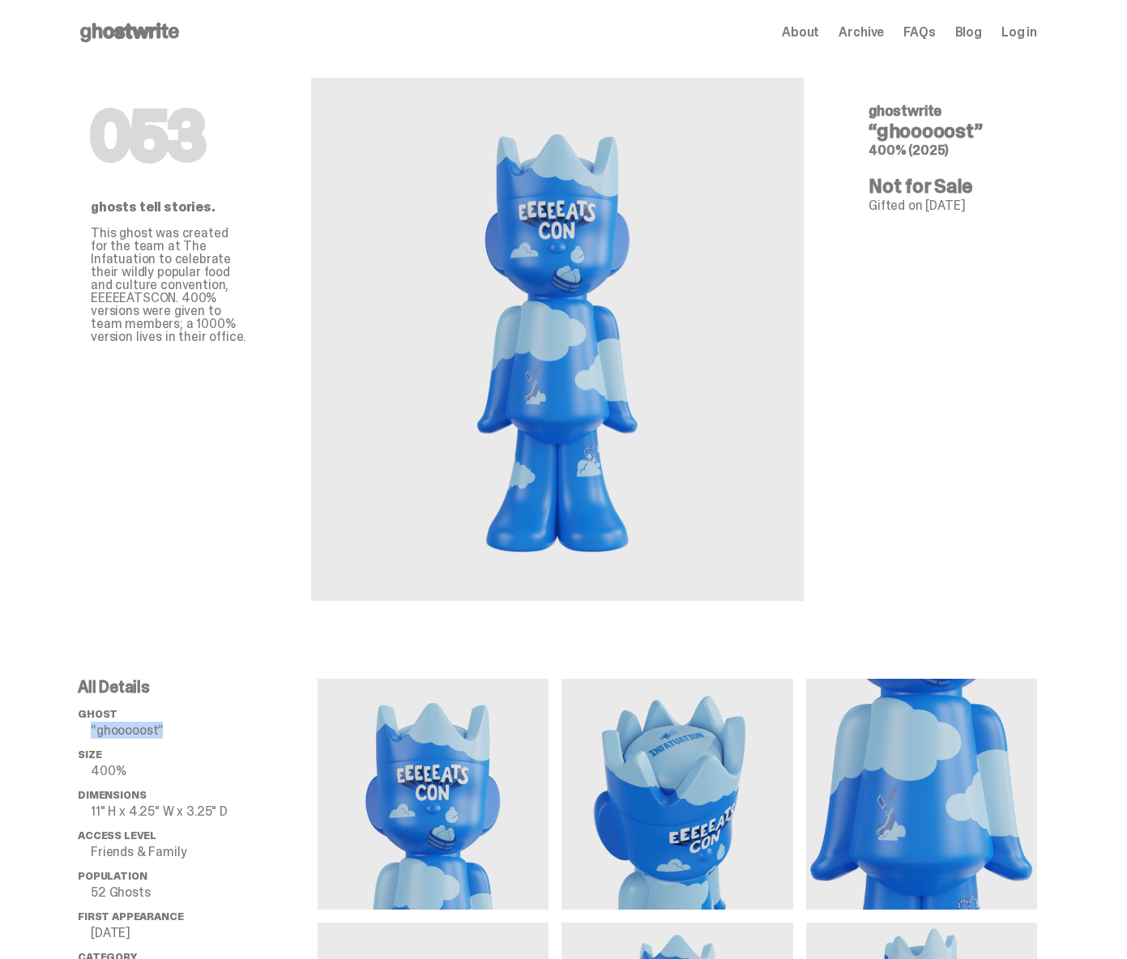
scroll to position [0, 0]
